Goal: Answer question/provide support: Share knowledge or assist other users

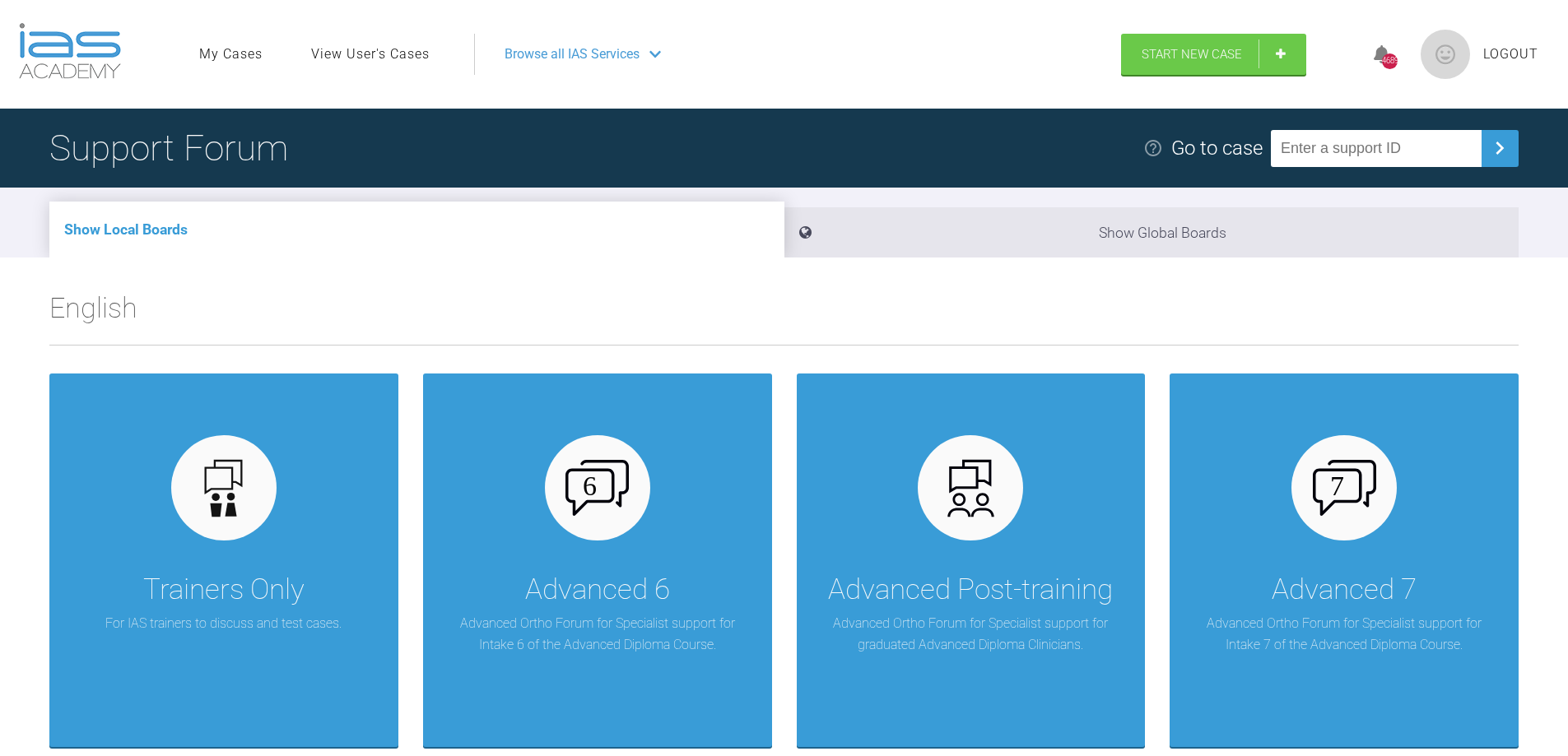
click at [373, 57] on link "View User's Cases" at bounding box center [370, 54] width 119 height 21
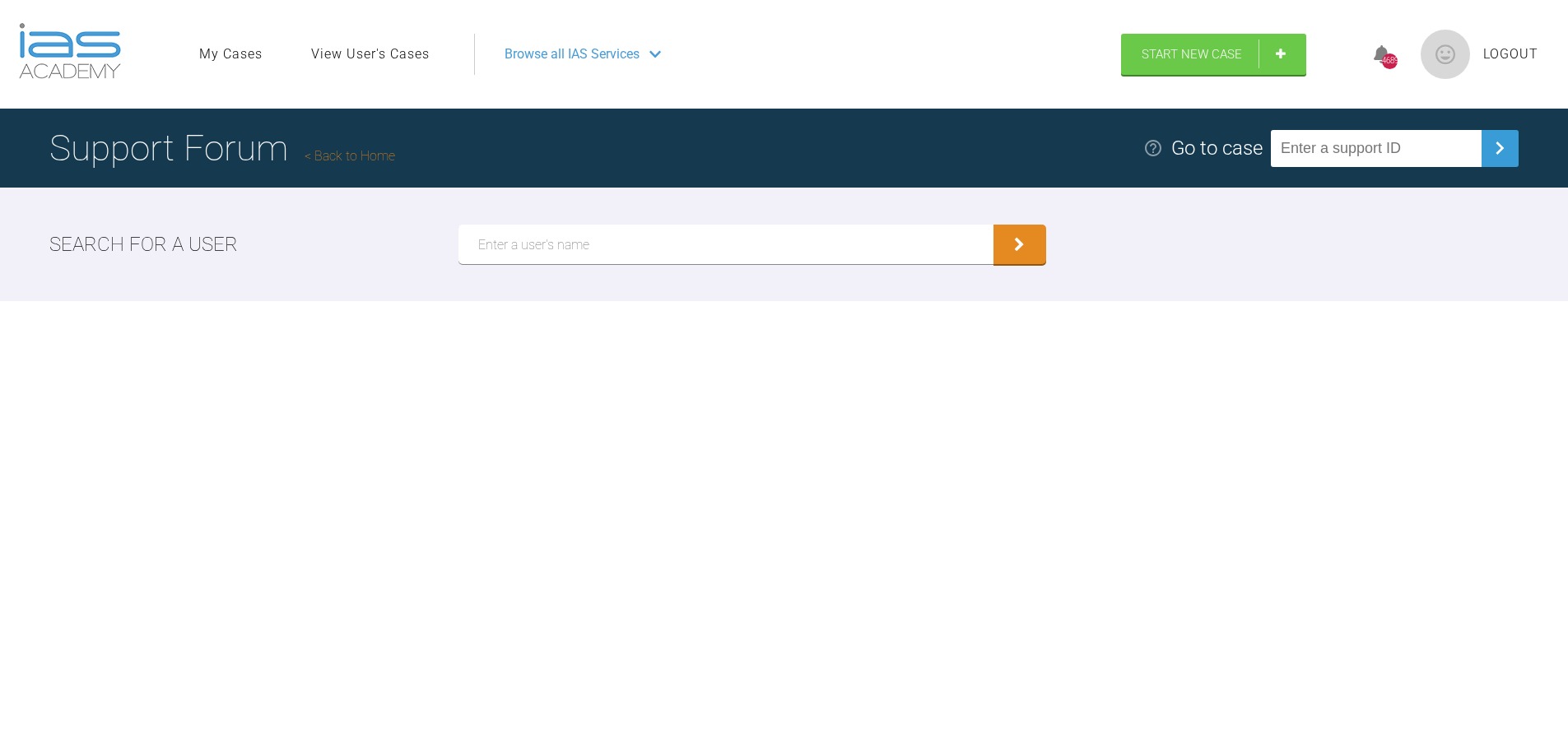
click at [500, 259] on input "text" at bounding box center [725, 245] width 535 height 40
type input "Bone"
click at [1018, 245] on icon "submit" at bounding box center [1019, 246] width 11 height 15
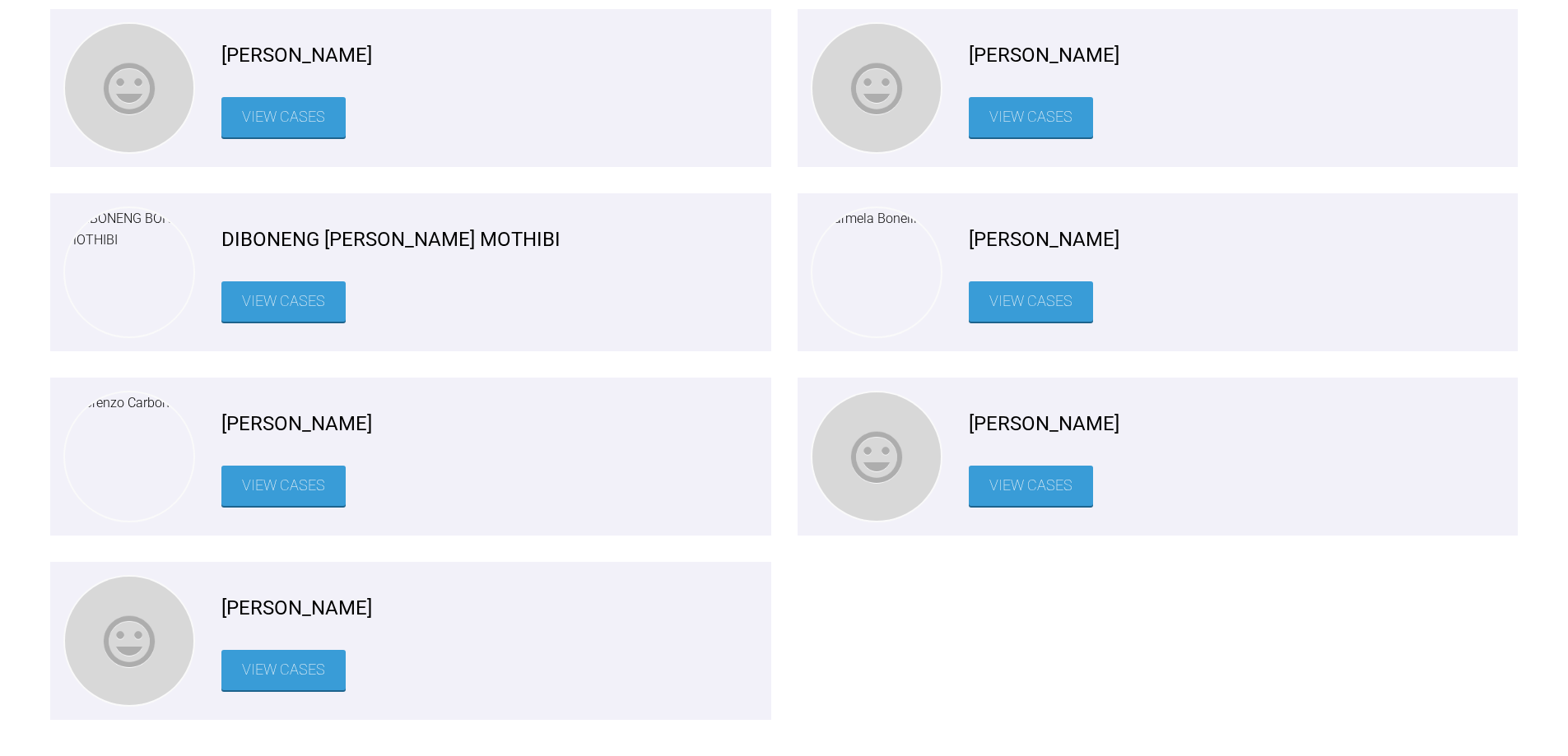
click at [1019, 497] on link "View Cases" at bounding box center [1031, 486] width 125 height 40
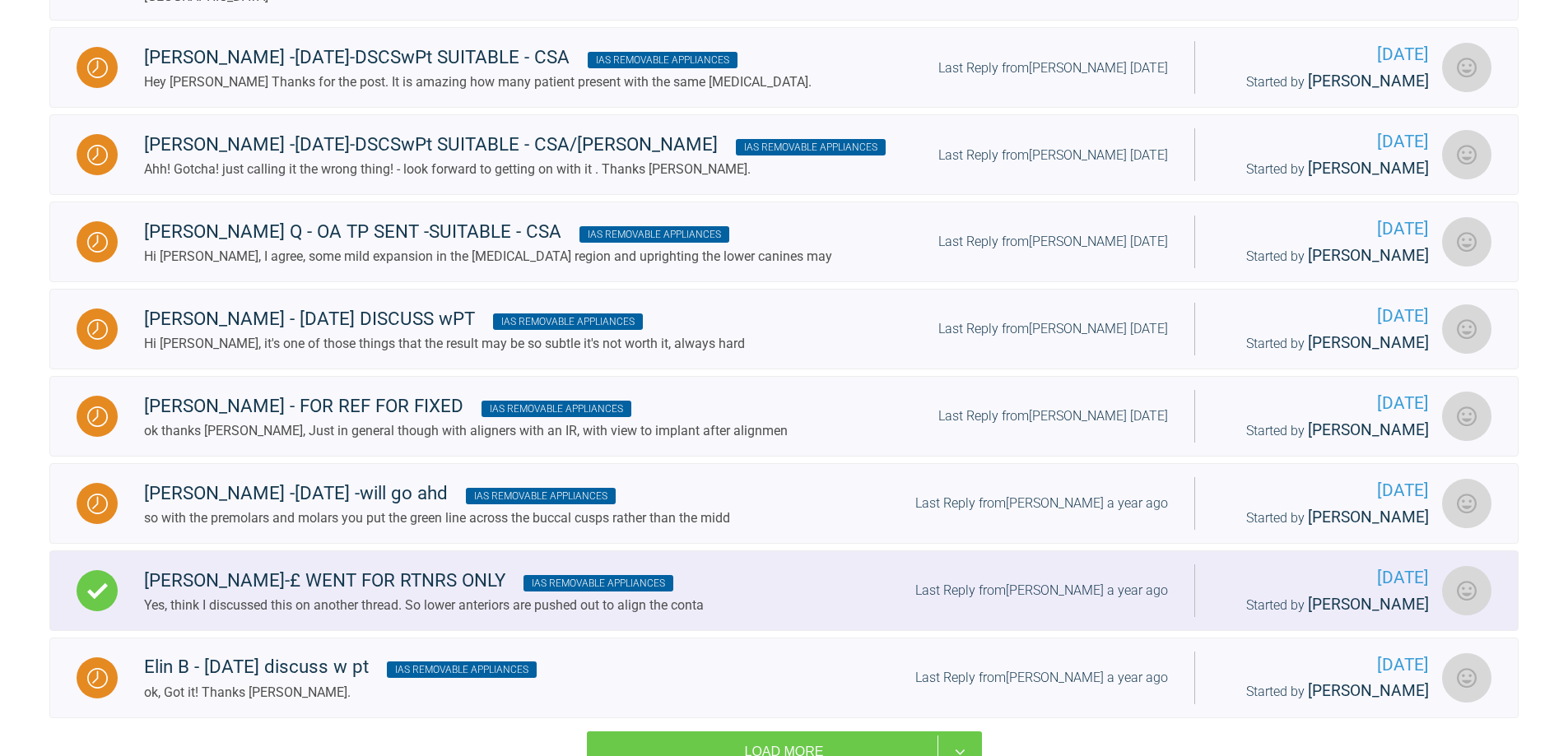
scroll to position [1564, 0]
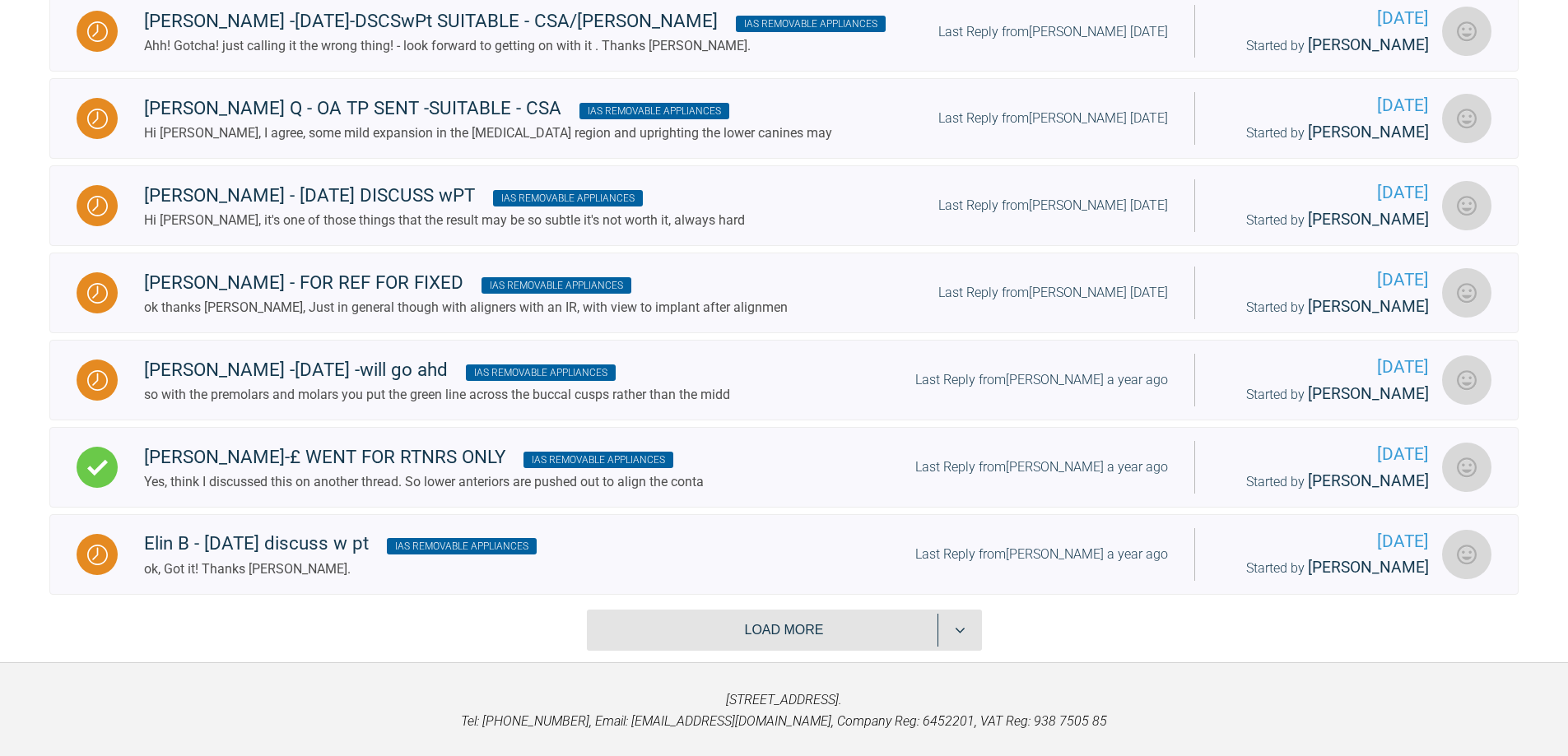
click at [789, 610] on button "Load more" at bounding box center [784, 630] width 395 height 41
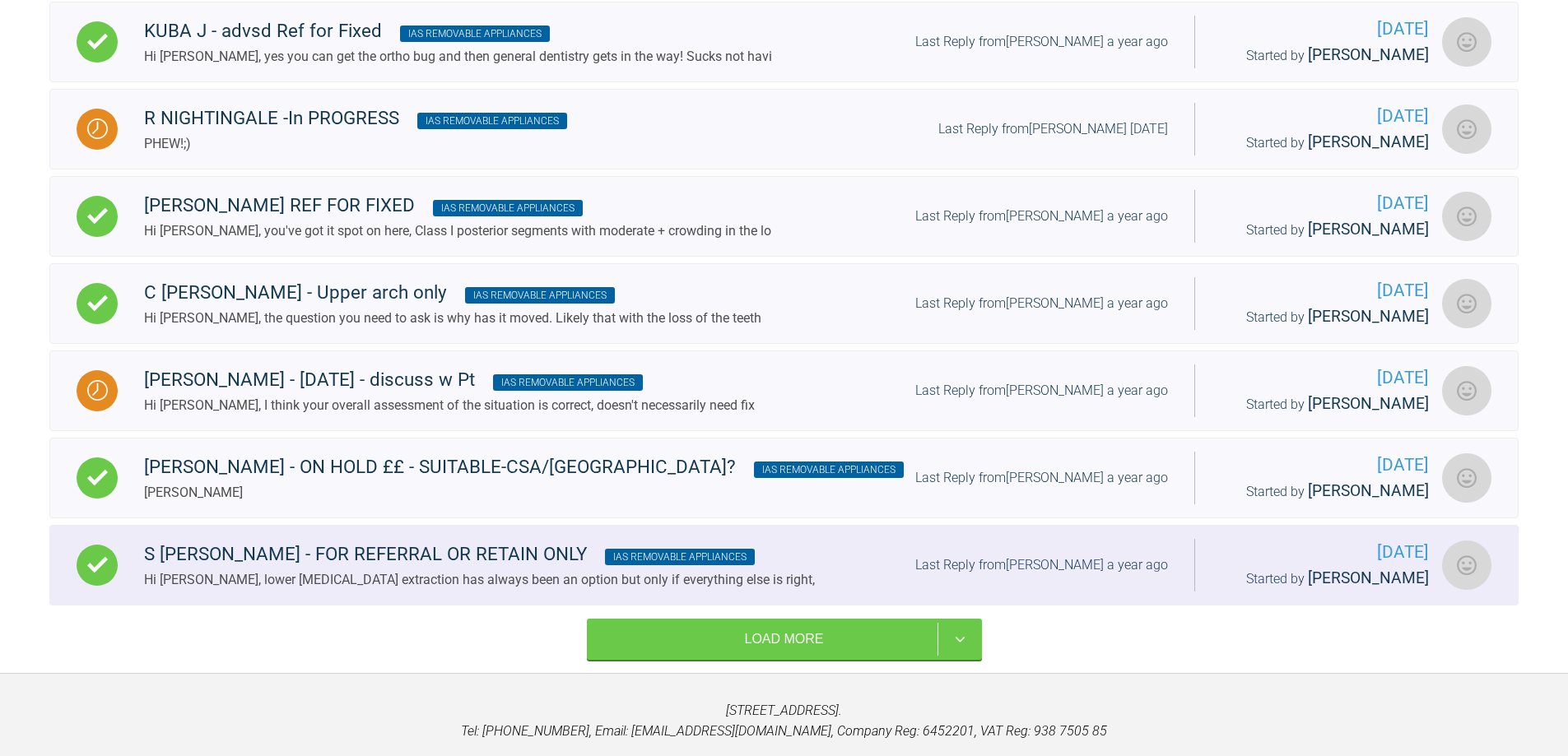
scroll to position [3309, 0]
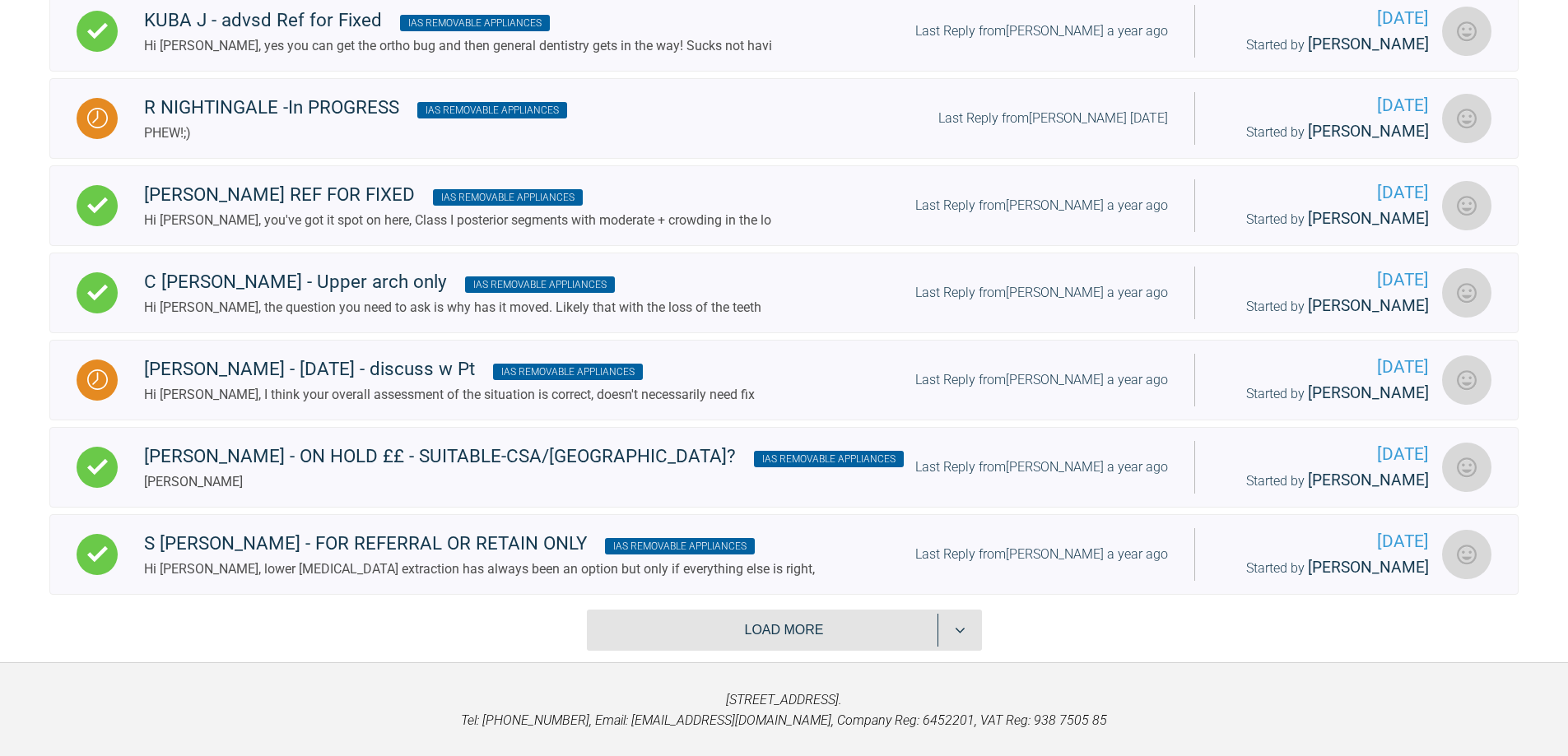
click at [771, 610] on button "Load more" at bounding box center [784, 630] width 395 height 41
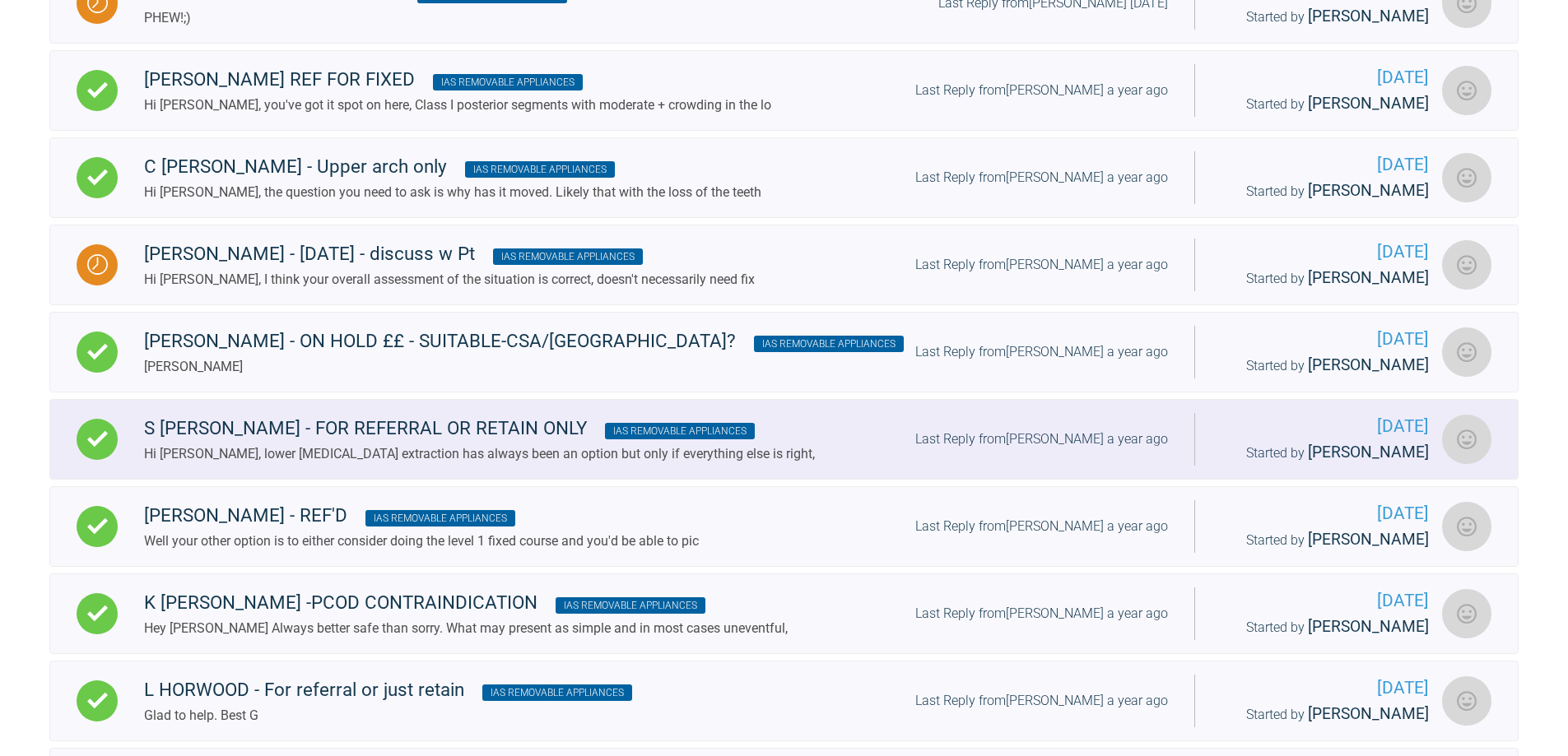
scroll to position [3638, 0]
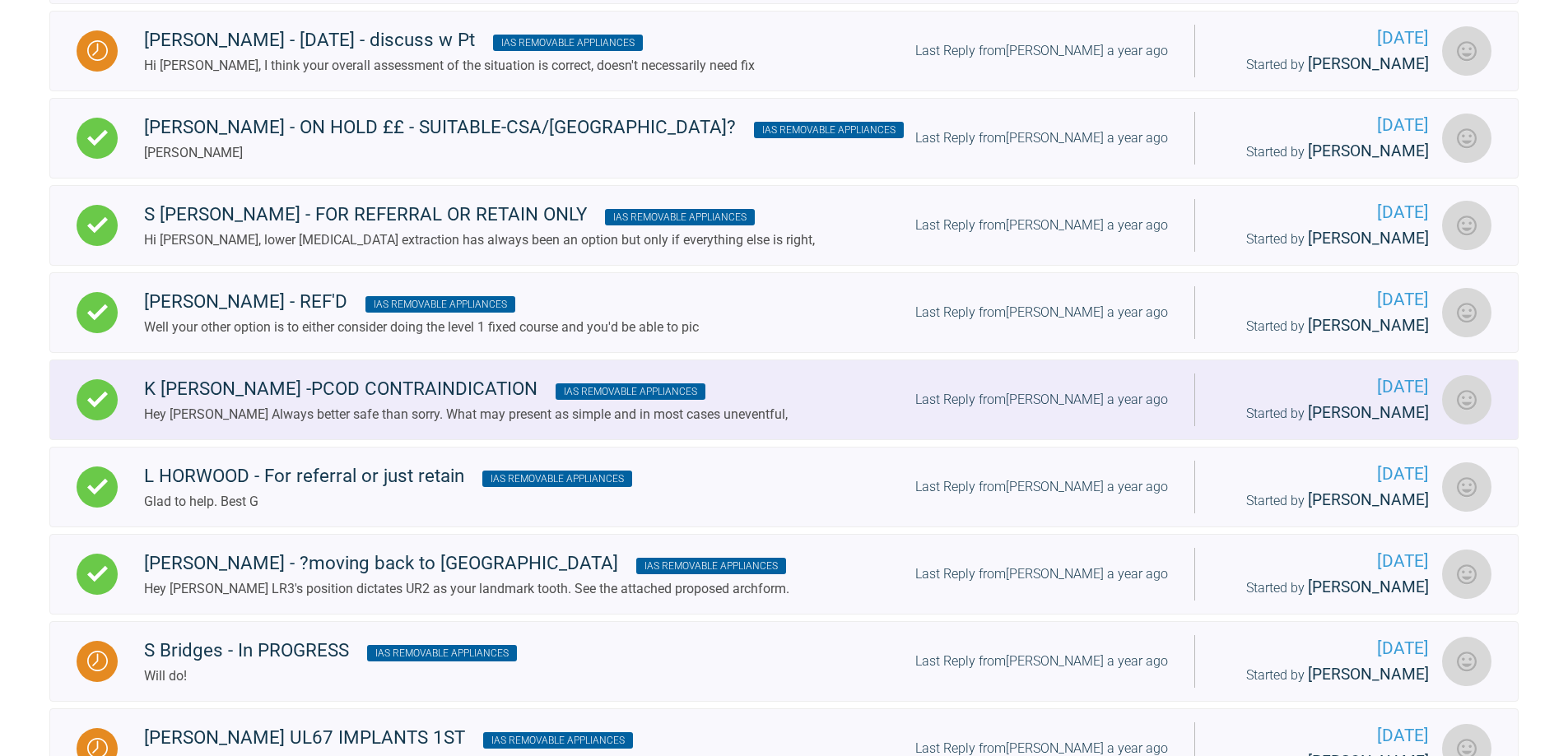
click at [358, 404] on div "Hey [PERSON_NAME] Always better safe than sorry. What may present as simple and…" at bounding box center [466, 414] width 644 height 21
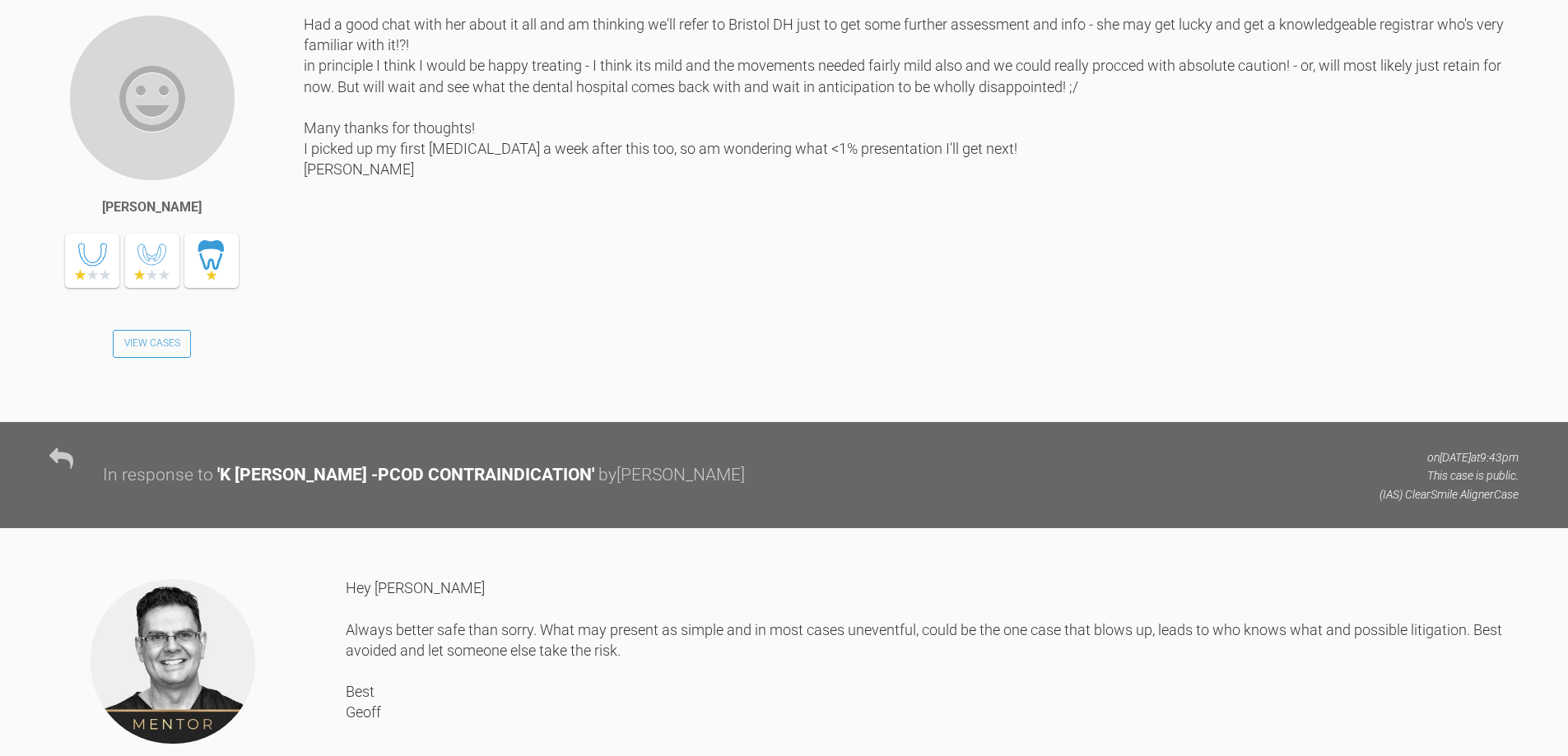
scroll to position [3226, 0]
